Goal: Communication & Community: Share content

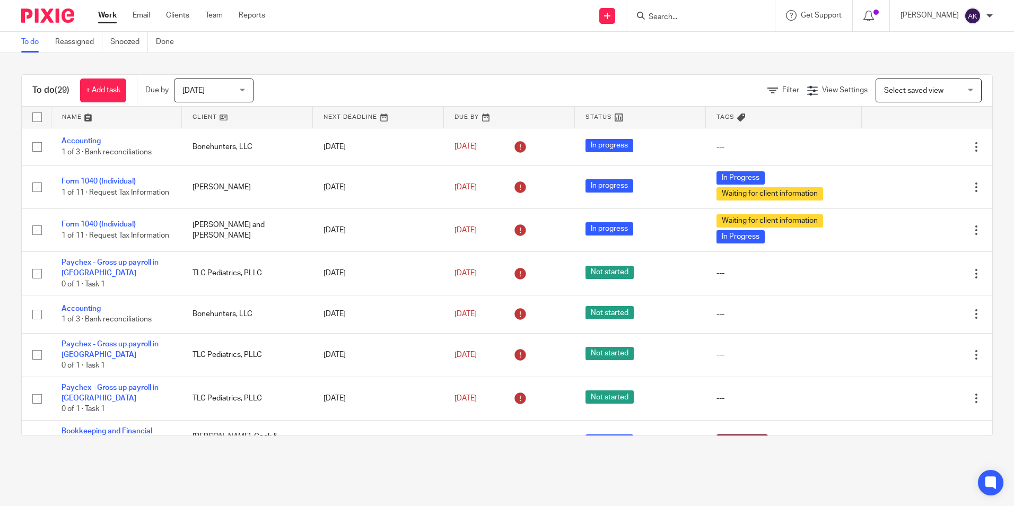
click at [693, 19] on input "Search" at bounding box center [694, 18] width 95 height 10
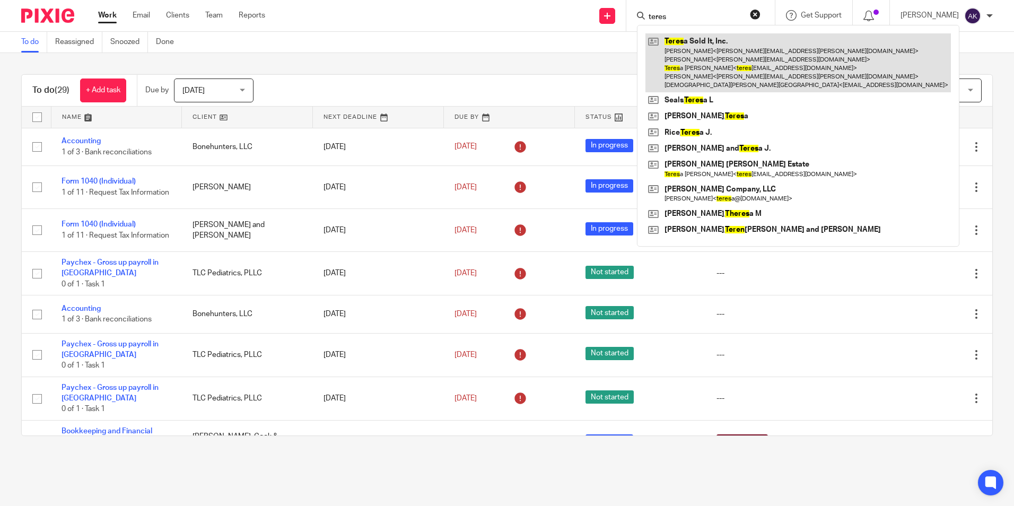
type input "teres"
click at [699, 54] on link at bounding box center [797, 62] width 305 height 59
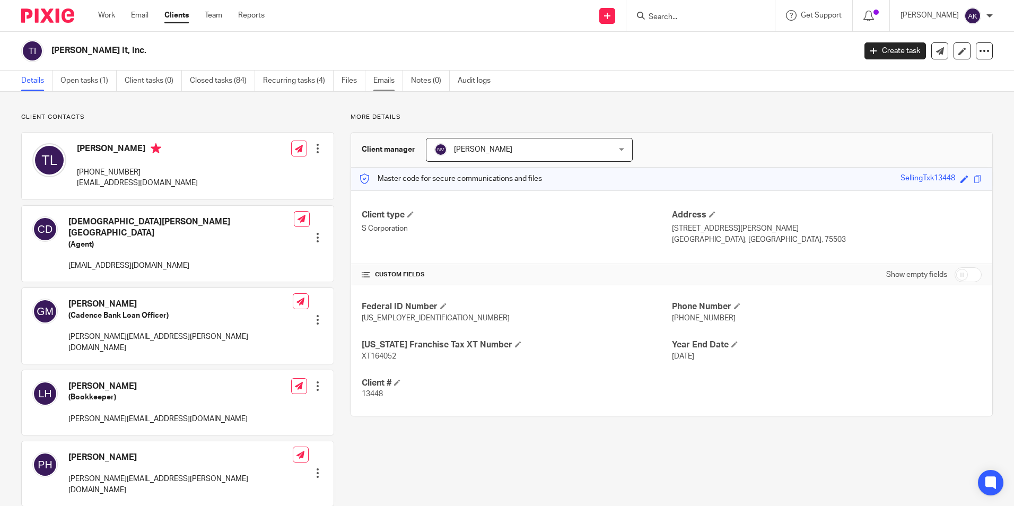
click at [390, 81] on link "Emails" at bounding box center [388, 81] width 30 height 21
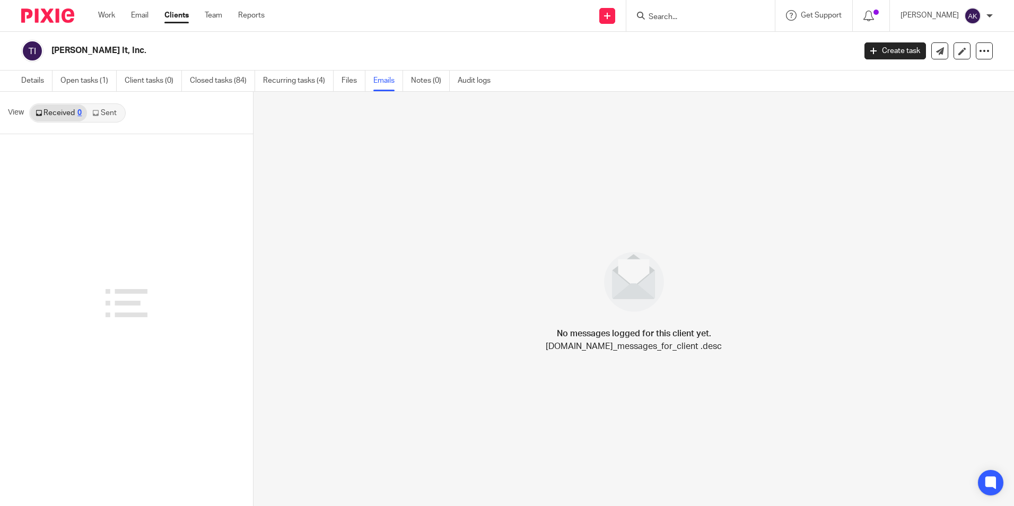
click at [101, 120] on link "Sent" at bounding box center [105, 112] width 37 height 17
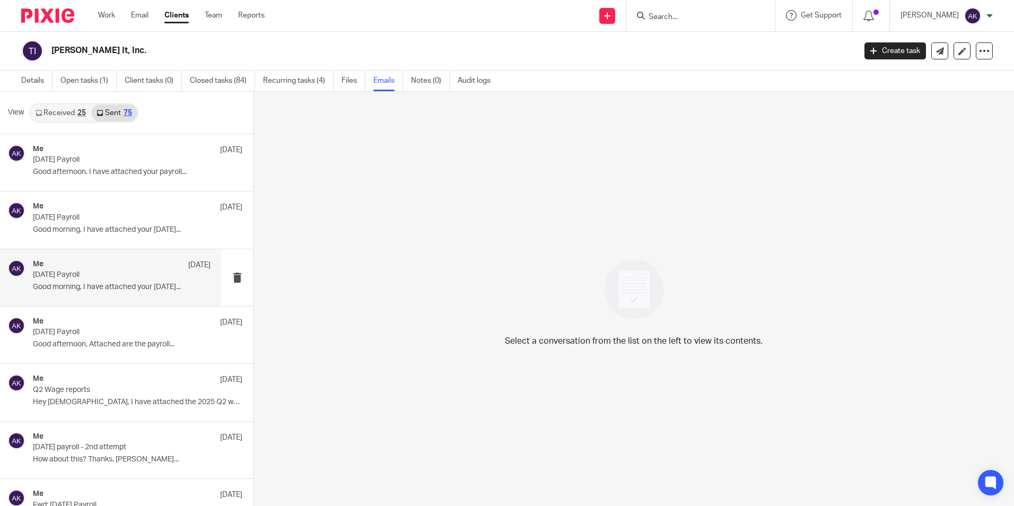
click at [103, 286] on p "Good morning, I have attached your 8.15.25..." at bounding box center [122, 287] width 178 height 9
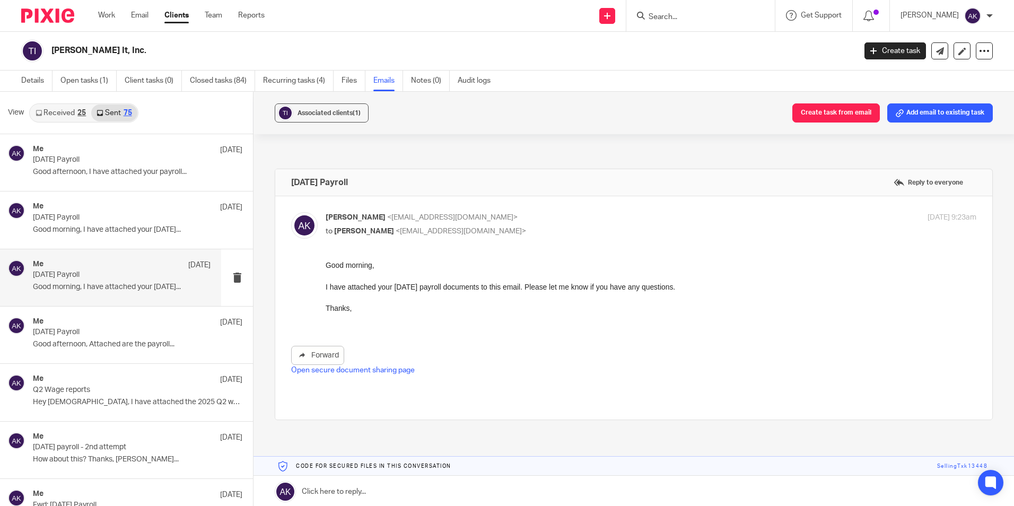
click at [350, 368] on link "Open secure document sharing page" at bounding box center [353, 369] width 124 height 7
drag, startPoint x: 934, startPoint y: 52, endPoint x: 926, endPoint y: 56, distance: 9.3
click at [936, 52] on icon at bounding box center [940, 51] width 8 height 8
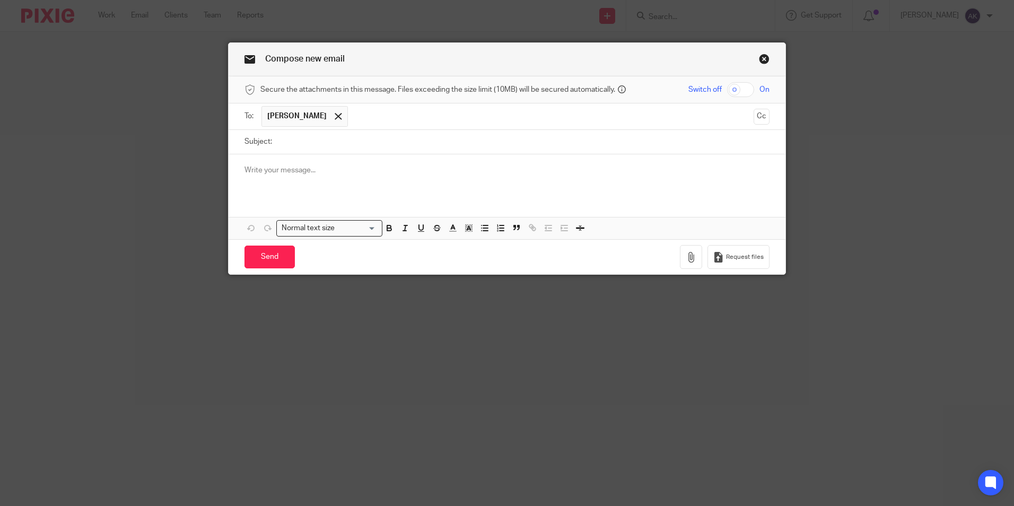
click at [387, 118] on input "text" at bounding box center [551, 116] width 396 height 21
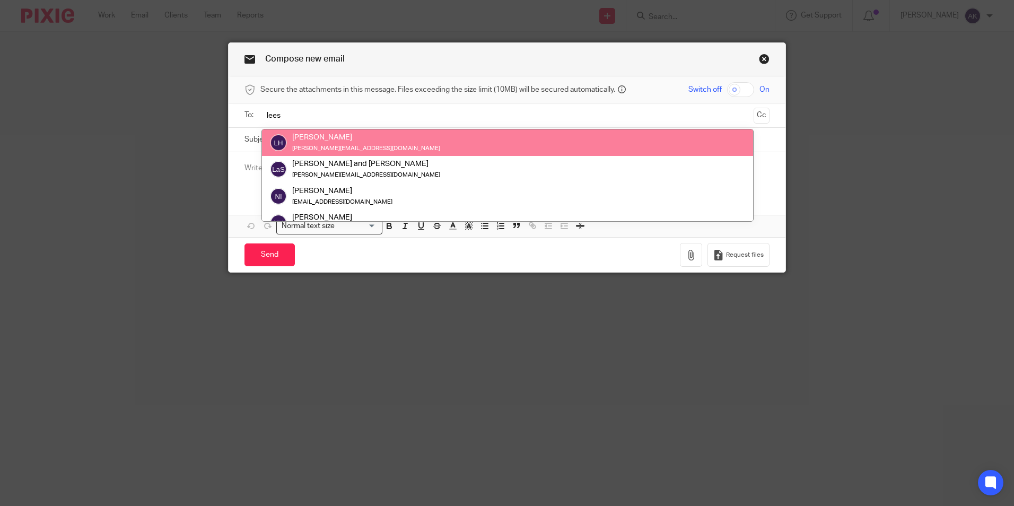
type input "lees"
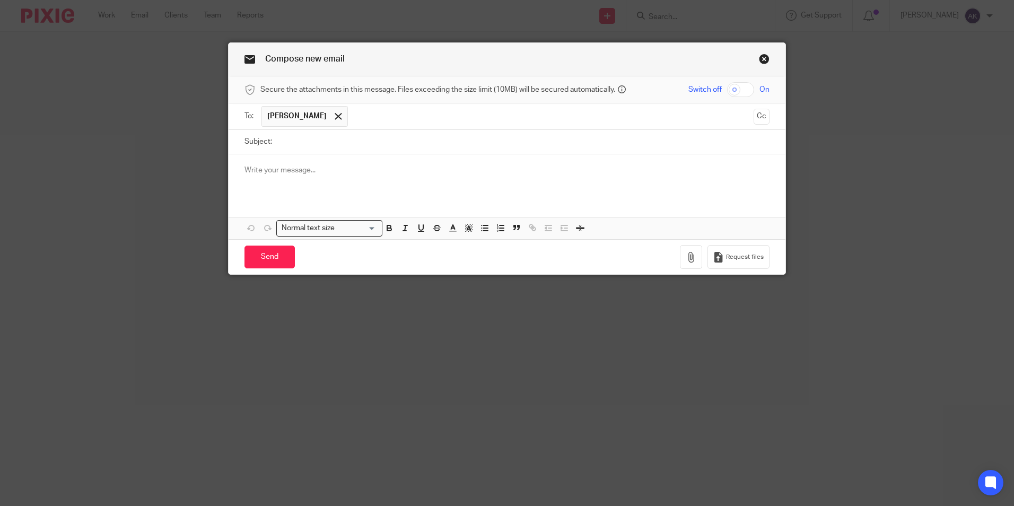
click at [389, 140] on input "Subject:" at bounding box center [523, 142] width 492 height 24
type input "9.16.25 Payroll"
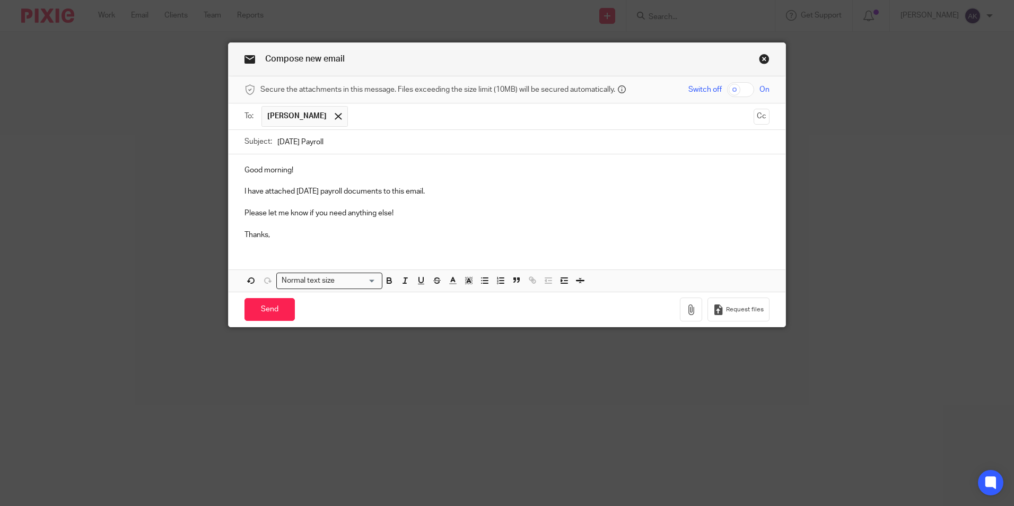
click at [743, 91] on input "checkbox" at bounding box center [740, 89] width 27 height 15
checkbox input "true"
click at [687, 310] on icon "button" at bounding box center [691, 309] width 11 height 11
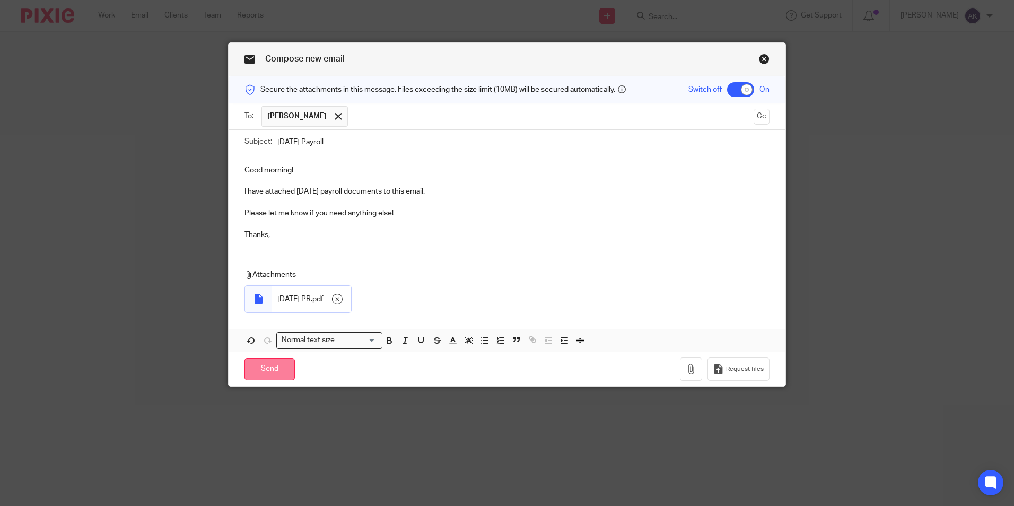
click at [268, 367] on input "Send" at bounding box center [269, 369] width 50 height 23
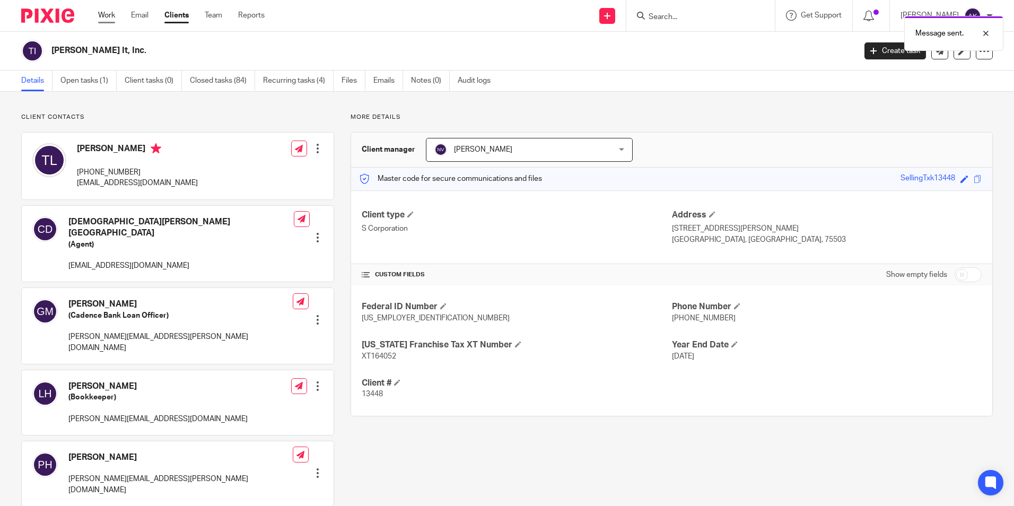
click at [109, 14] on link "Work" at bounding box center [106, 15] width 17 height 11
